Goal: Task Accomplishment & Management: Manage account settings

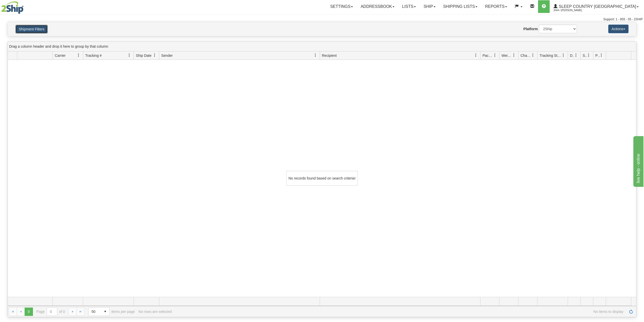
drag, startPoint x: 35, startPoint y: 27, endPoint x: 41, endPoint y: 38, distance: 11.9
click at [35, 27] on button "Shipment Filters" at bounding box center [31, 29] width 32 height 9
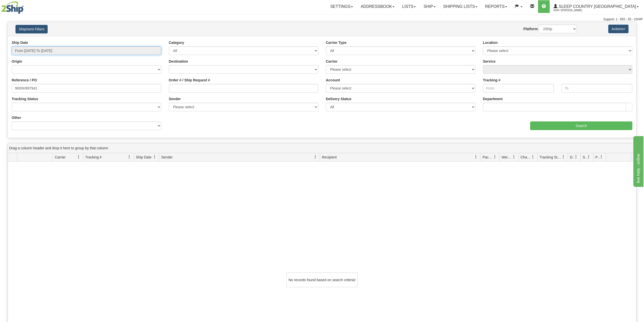
click at [43, 52] on input "From [DATE] To [DATE]" at bounding box center [87, 50] width 150 height 9
click at [40, 86] on li "Last 30 Days" at bounding box center [34, 87] width 41 height 7
click at [17, 88] on input "9000H997941" at bounding box center [87, 88] width 150 height 9
click at [17, 89] on input "9000H997941" at bounding box center [87, 88] width 150 height 9
paste input "1665"
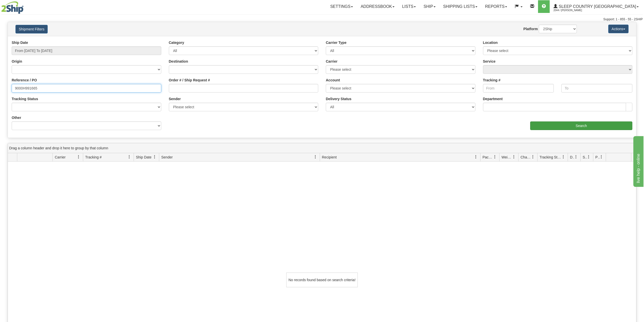
type input "9000H991665"
click at [550, 125] on input "Search" at bounding box center [581, 125] width 102 height 9
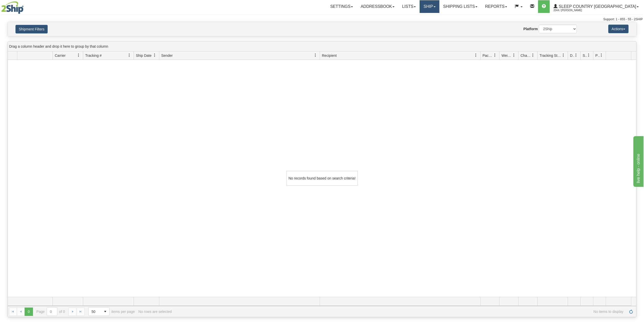
click at [439, 5] on link "Ship" at bounding box center [430, 6] width 20 height 13
click at [434, 23] on span "OnHold / Order Queue" at bounding box center [416, 24] width 36 height 4
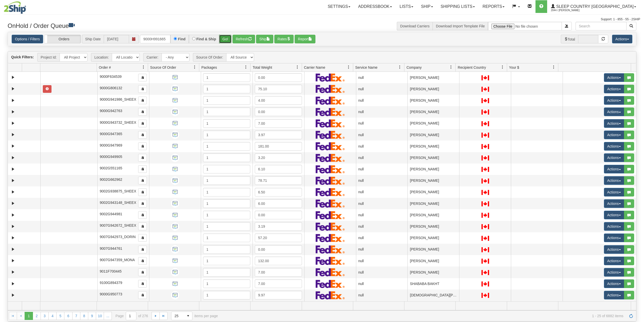
click at [222, 40] on button "Go!" at bounding box center [225, 39] width 12 height 9
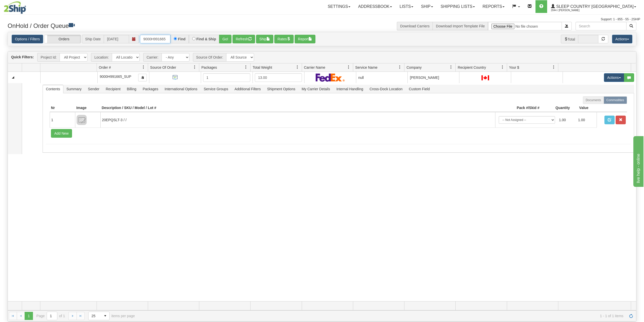
click at [155, 42] on input "9000H991665" at bounding box center [155, 39] width 30 height 9
paste input "2H991951"
type input "9002H991951"
click at [226, 39] on button "Go!" at bounding box center [225, 39] width 12 height 9
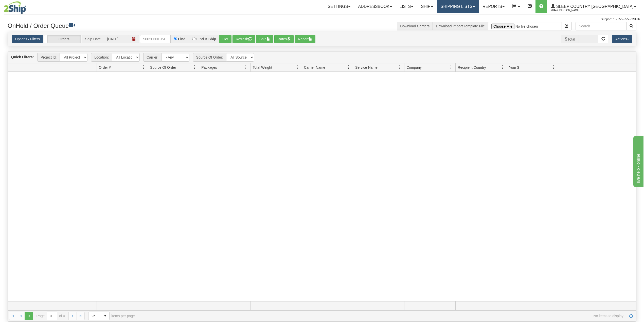
click at [479, 0] on link "Shipping lists" at bounding box center [458, 6] width 42 height 13
click at [473, 20] on link "Current Shipments" at bounding box center [453, 17] width 49 height 7
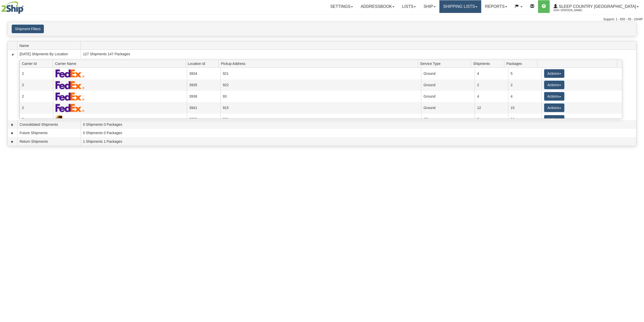
click at [481, 3] on link "Shipping lists" at bounding box center [461, 6] width 42 height 13
click at [474, 23] on span "Search Shipment History" at bounding box center [456, 24] width 39 height 4
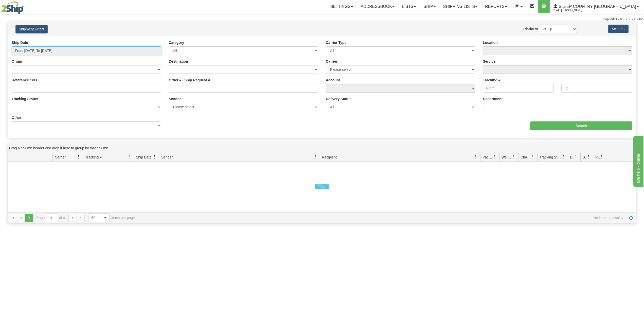
click at [42, 48] on input "From 08/18/2025 To 08/19/2025" at bounding box center [87, 50] width 150 height 9
click at [38, 86] on li "Last 30 Days" at bounding box center [34, 87] width 41 height 7
type input "From [DATE] To [DATE]"
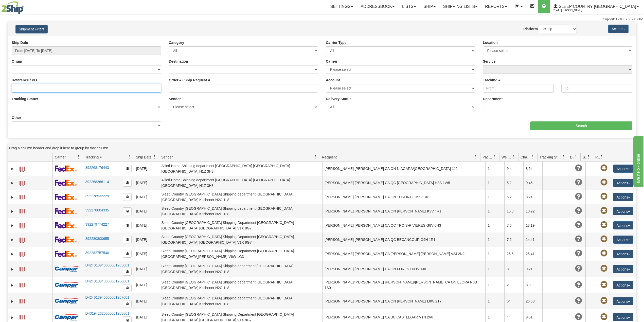
click at [60, 84] on input "Reference / PO" at bounding box center [87, 88] width 150 height 9
paste input "9002H991951"
type input "9002H991951"
click at [545, 125] on input "Search" at bounding box center [581, 125] width 102 height 9
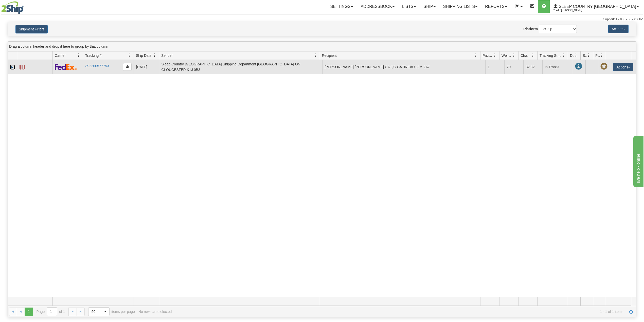
click at [11, 67] on link "Expand" at bounding box center [12, 67] width 5 height 5
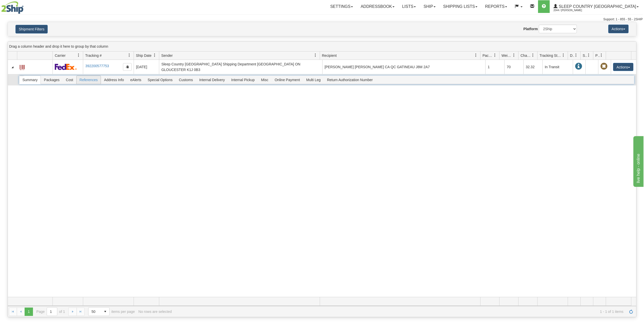
click at [89, 78] on span "References" at bounding box center [89, 80] width 24 height 8
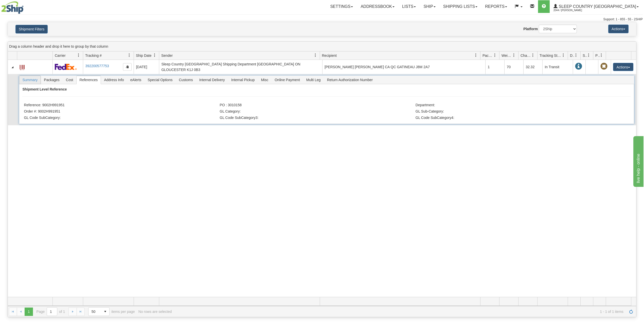
click at [34, 79] on span "Summary" at bounding box center [29, 80] width 21 height 8
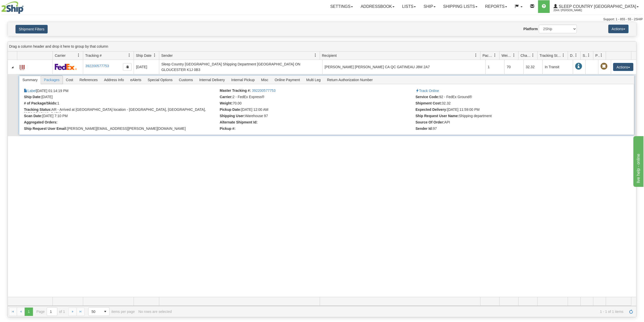
click at [55, 76] on span "Packages" at bounding box center [52, 80] width 22 height 8
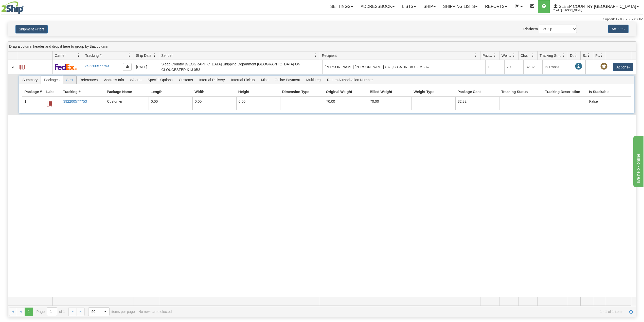
click at [72, 77] on span "Cost" at bounding box center [69, 80] width 13 height 8
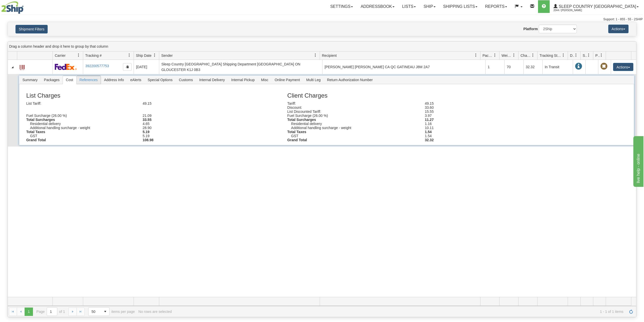
click at [92, 79] on span "References" at bounding box center [89, 80] width 24 height 8
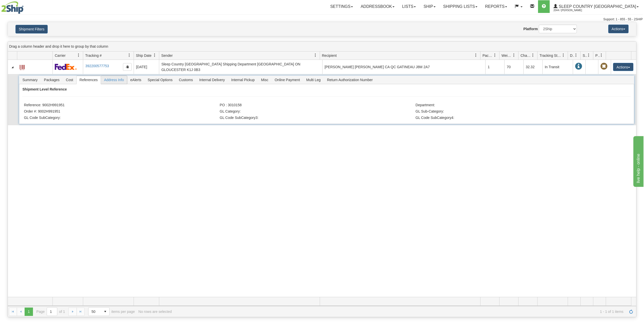
click at [121, 76] on span "Address Info" at bounding box center [114, 80] width 26 height 8
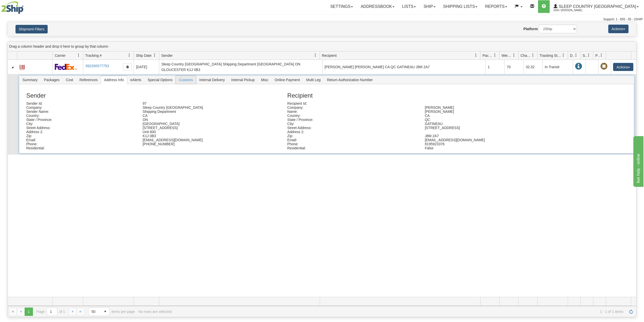
click at [193, 78] on span "Customs" at bounding box center [186, 80] width 20 height 8
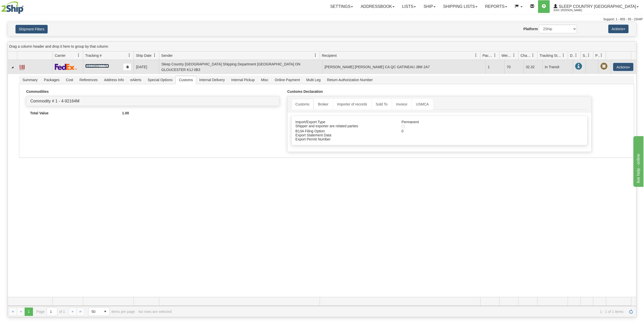
click at [93, 66] on link "392200577753" at bounding box center [97, 66] width 24 height 4
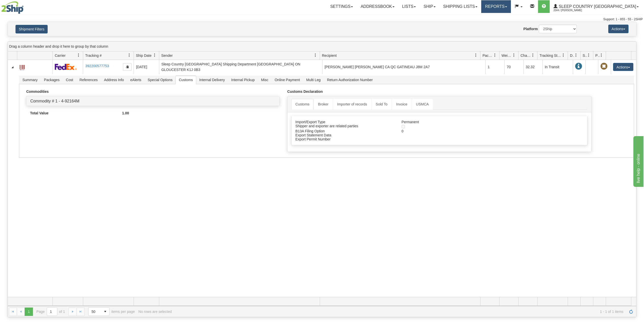
click at [511, 12] on link "Reports" at bounding box center [496, 6] width 30 height 13
click at [484, 16] on span "Standard" at bounding box center [476, 18] width 14 height 4
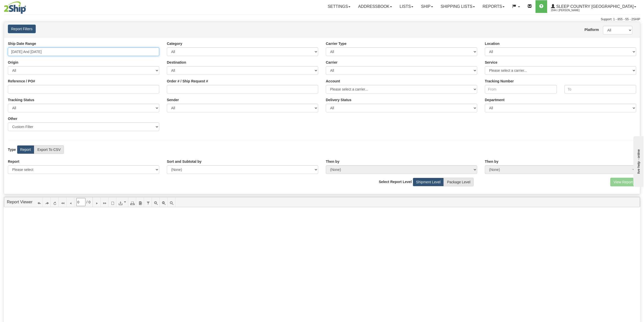
click at [63, 51] on input "[DATE] And [DATE]" at bounding box center [83, 51] width 151 height 9
click at [31, 87] on li "Last 30 Days" at bounding box center [30, 88] width 41 height 7
click at [75, 172] on select "Please select 1 Line Shipment Report Address Detail Basic Shipment Overview Can…" at bounding box center [83, 169] width 151 height 9
select select "Users\Imported Shipments.trdx"
click at [8, 166] on select "Please select 1 Line Shipment Report Address Detail Basic Shipment Overview Can…" at bounding box center [83, 169] width 151 height 9
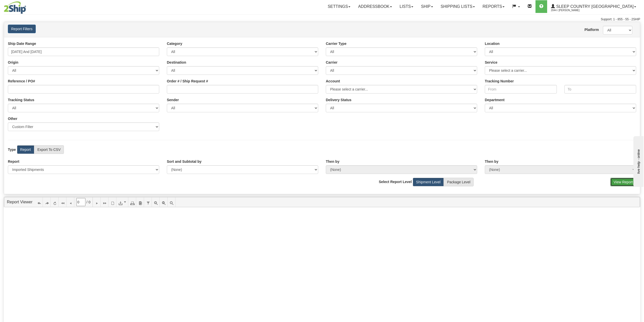
click at [622, 181] on button "View Report" at bounding box center [624, 182] width 26 height 9
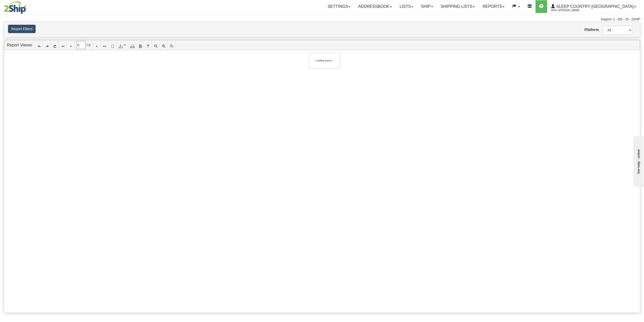
click at [28, 29] on button "Report Filters" at bounding box center [22, 29] width 28 height 9
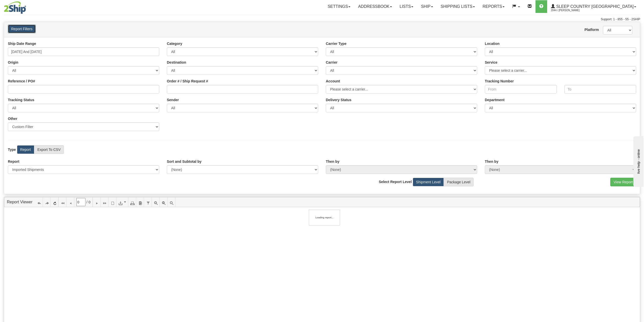
click at [28, 29] on button "Report Filters" at bounding box center [22, 29] width 28 height 9
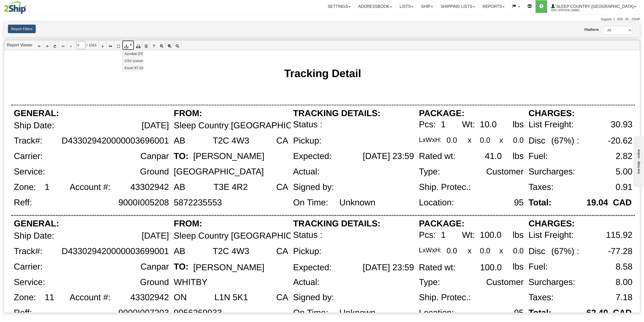
click at [128, 47] on icon at bounding box center [126, 45] width 4 height 4
click at [135, 60] on span "CSV (comma delimited)" at bounding box center [144, 60] width 38 height 5
click at [478, 11] on link "Shipping lists" at bounding box center [458, 6] width 42 height 13
click at [474, 24] on span "Search Shipment History" at bounding box center [453, 24] width 39 height 4
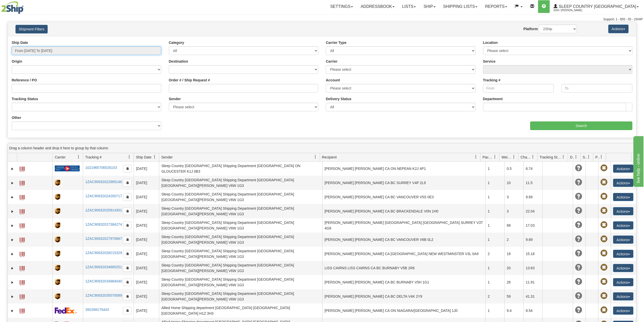
click at [39, 53] on input "From 08/18/2025 To 08/19/2025" at bounding box center [87, 50] width 150 height 9
click at [40, 88] on li "Last 30 Days" at bounding box center [34, 87] width 41 height 7
type input "From 07/21/2025 To 08/19/2025"
click at [44, 88] on input "Reference / PO" at bounding box center [87, 88] width 150 height 9
paste input "9000H992195"
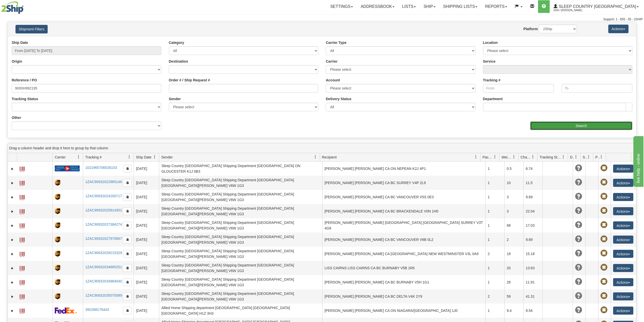
click at [562, 125] on input "Search" at bounding box center [581, 125] width 102 height 9
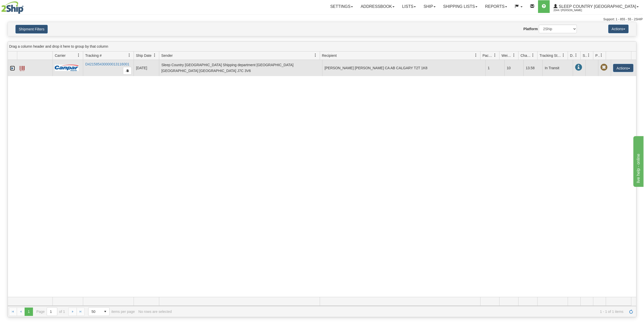
click at [11, 70] on link "Expand" at bounding box center [12, 68] width 5 height 5
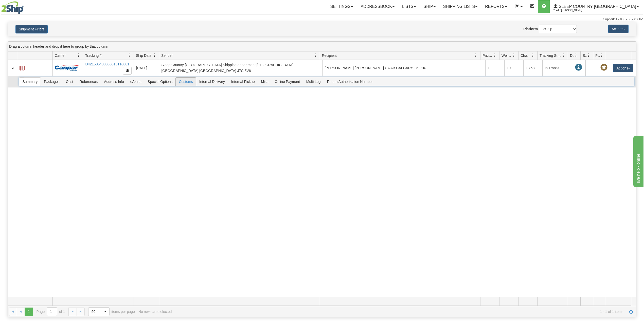
click at [190, 84] on span "Customs" at bounding box center [186, 82] width 20 height 8
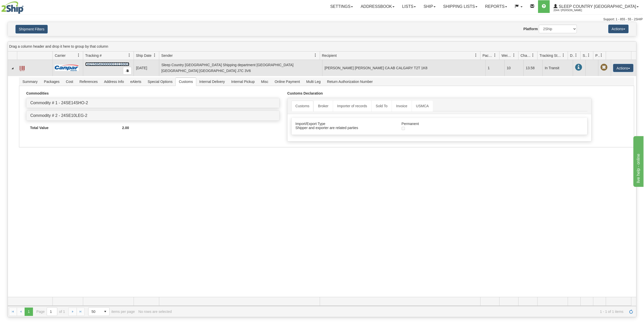
click at [115, 65] on link "D421585430000013116001" at bounding box center [107, 64] width 44 height 4
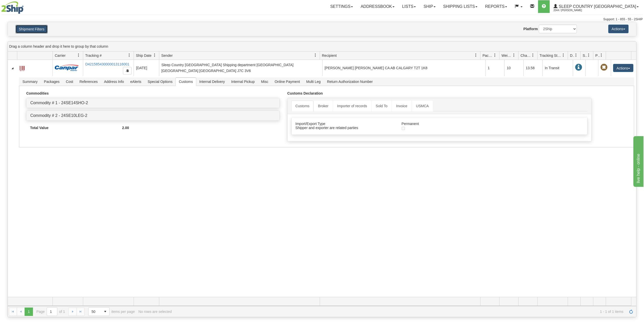
click at [30, 28] on button "Shipment Filters" at bounding box center [31, 29] width 32 height 9
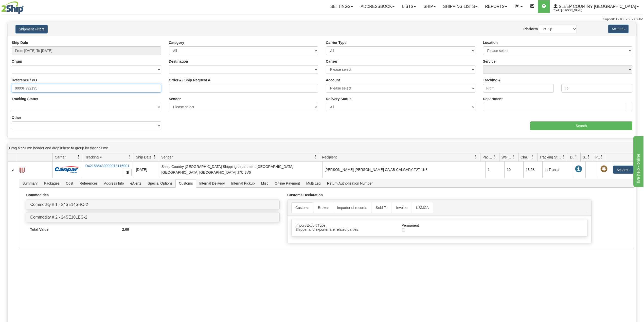
click at [31, 89] on input "9000H992195" at bounding box center [87, 88] width 150 height 9
drag, startPoint x: 31, startPoint y: 89, endPoint x: 33, endPoint y: 92, distance: 3.6
click at [31, 90] on input "9000H992195" at bounding box center [87, 88] width 150 height 9
paste input "5031"
type input "9000H995031"
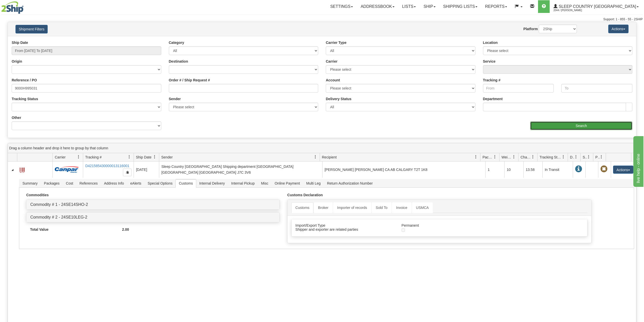
click at [556, 126] on input "Search" at bounding box center [581, 125] width 102 height 9
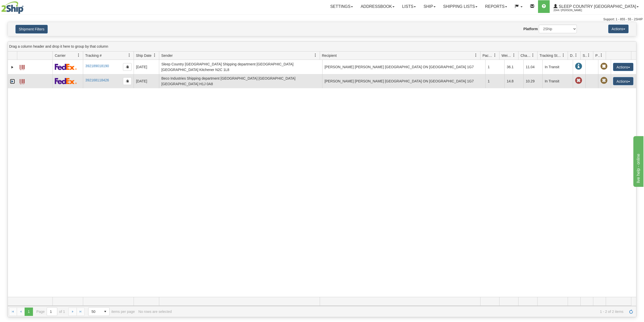
click at [11, 79] on link "Expand" at bounding box center [12, 81] width 5 height 5
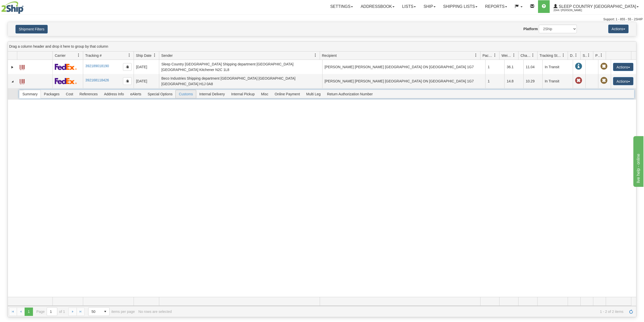
click at [190, 90] on span "Customs" at bounding box center [186, 94] width 20 height 8
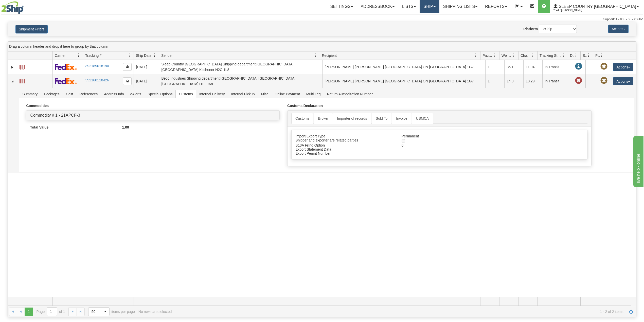
click at [439, 7] on link "Ship" at bounding box center [430, 6] width 20 height 13
click at [434, 25] on span "OnHold / Order Queue" at bounding box center [416, 24] width 36 height 4
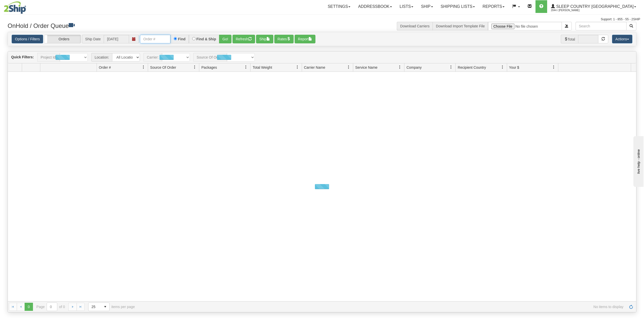
click at [157, 38] on input "text" at bounding box center [155, 39] width 30 height 9
paste input "9007H975393"
click at [226, 41] on button "Go!" at bounding box center [225, 39] width 12 height 9
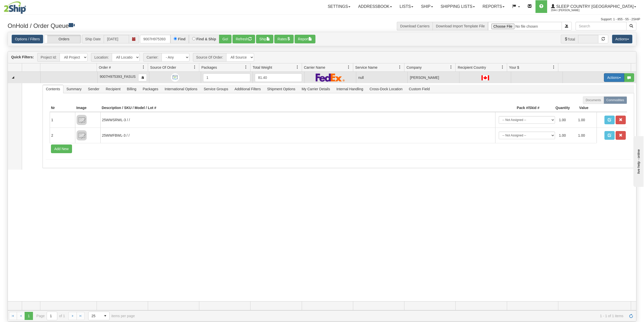
click at [607, 79] on button "Actions" at bounding box center [614, 77] width 20 height 9
click at [590, 114] on span "Delete" at bounding box center [592, 114] width 14 height 4
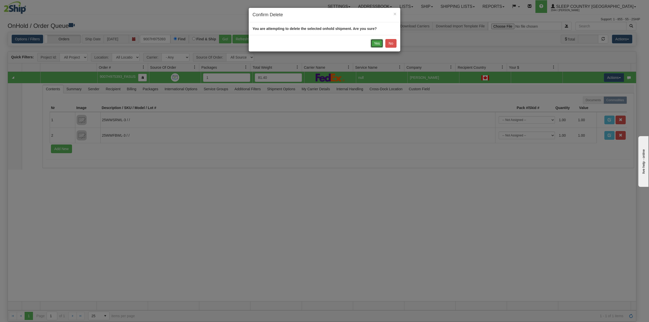
click at [375, 42] on button "Yes" at bounding box center [377, 43] width 12 height 9
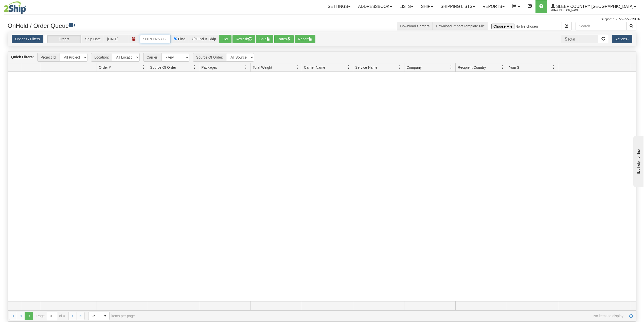
click at [158, 41] on input "9007H975393" at bounding box center [155, 39] width 30 height 9
paste input "I006812"
click at [225, 39] on button "Go!" at bounding box center [225, 39] width 12 height 9
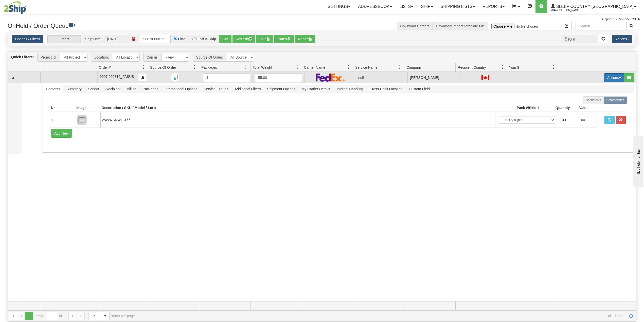
click at [611, 78] on button "Actions" at bounding box center [614, 77] width 20 height 9
click at [591, 114] on span "Delete" at bounding box center [592, 114] width 14 height 4
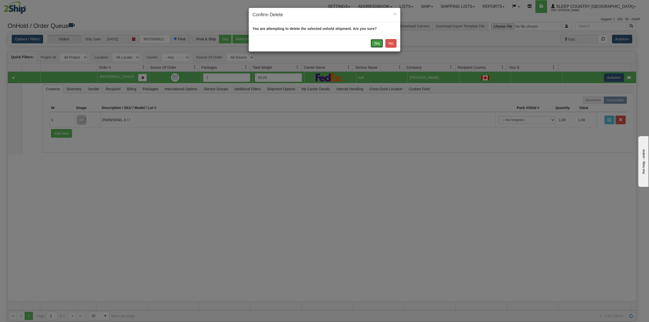
click at [377, 43] on button "Yes" at bounding box center [377, 43] width 12 height 9
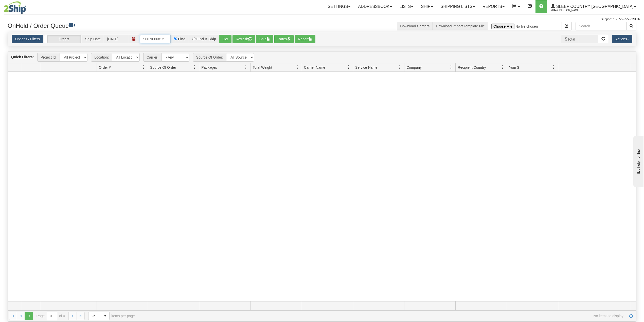
click at [154, 39] on input "9007I006812" at bounding box center [155, 39] width 30 height 9
paste input "H984806"
type input "9007H984806"
click at [228, 39] on button "Go!" at bounding box center [225, 39] width 12 height 9
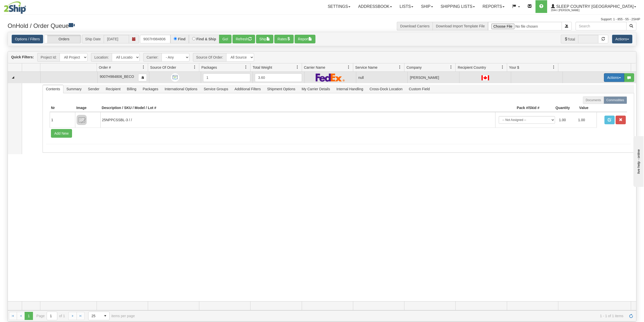
click at [604, 76] on button "Actions" at bounding box center [614, 77] width 20 height 9
click at [587, 113] on span "Delete" at bounding box center [592, 114] width 14 height 4
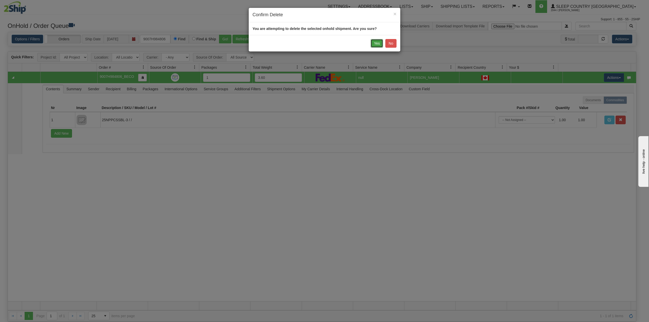
click at [376, 42] on button "Yes" at bounding box center [377, 43] width 12 height 9
